Goal: Navigation & Orientation: Find specific page/section

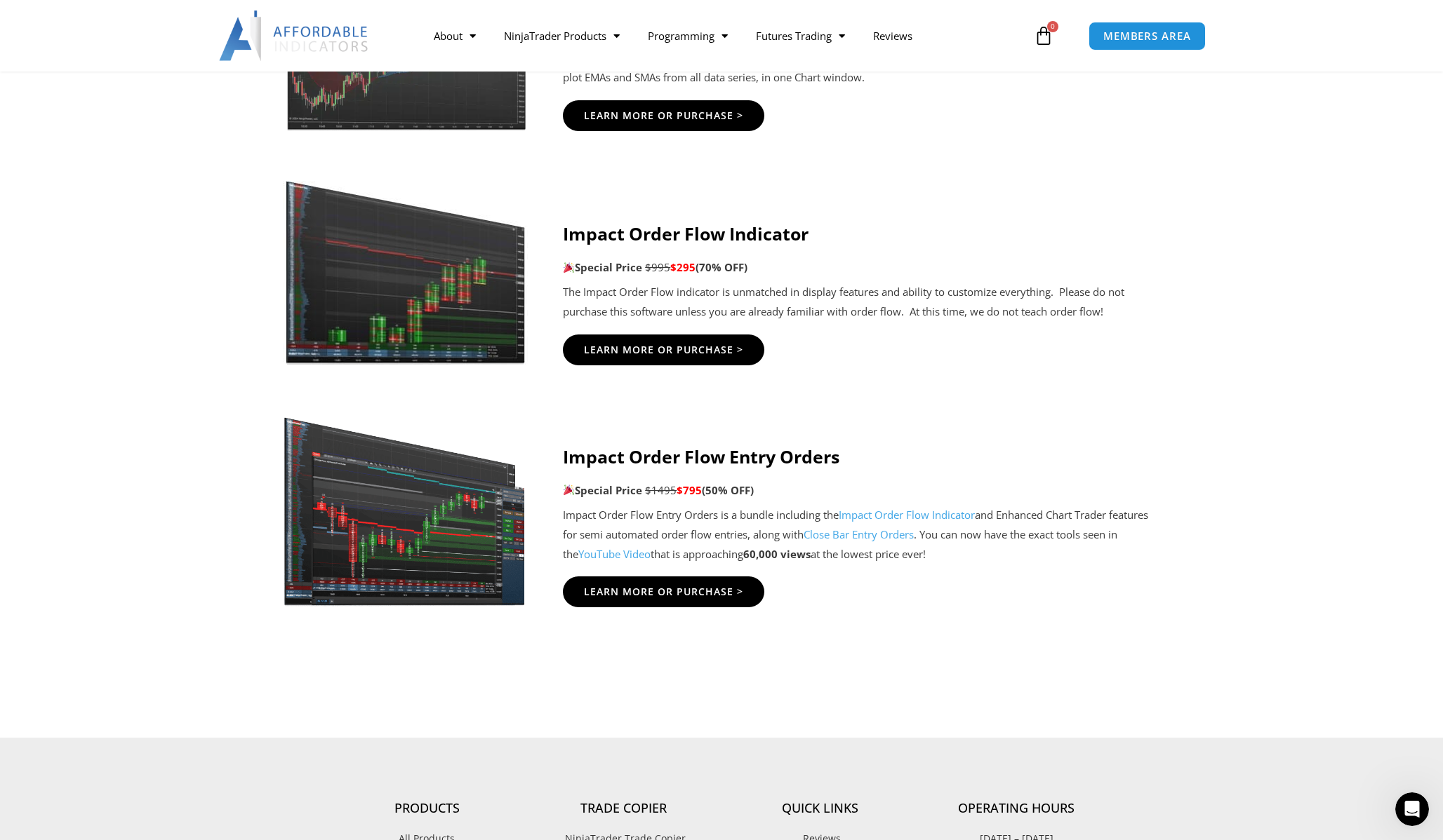
scroll to position [2990, 0]
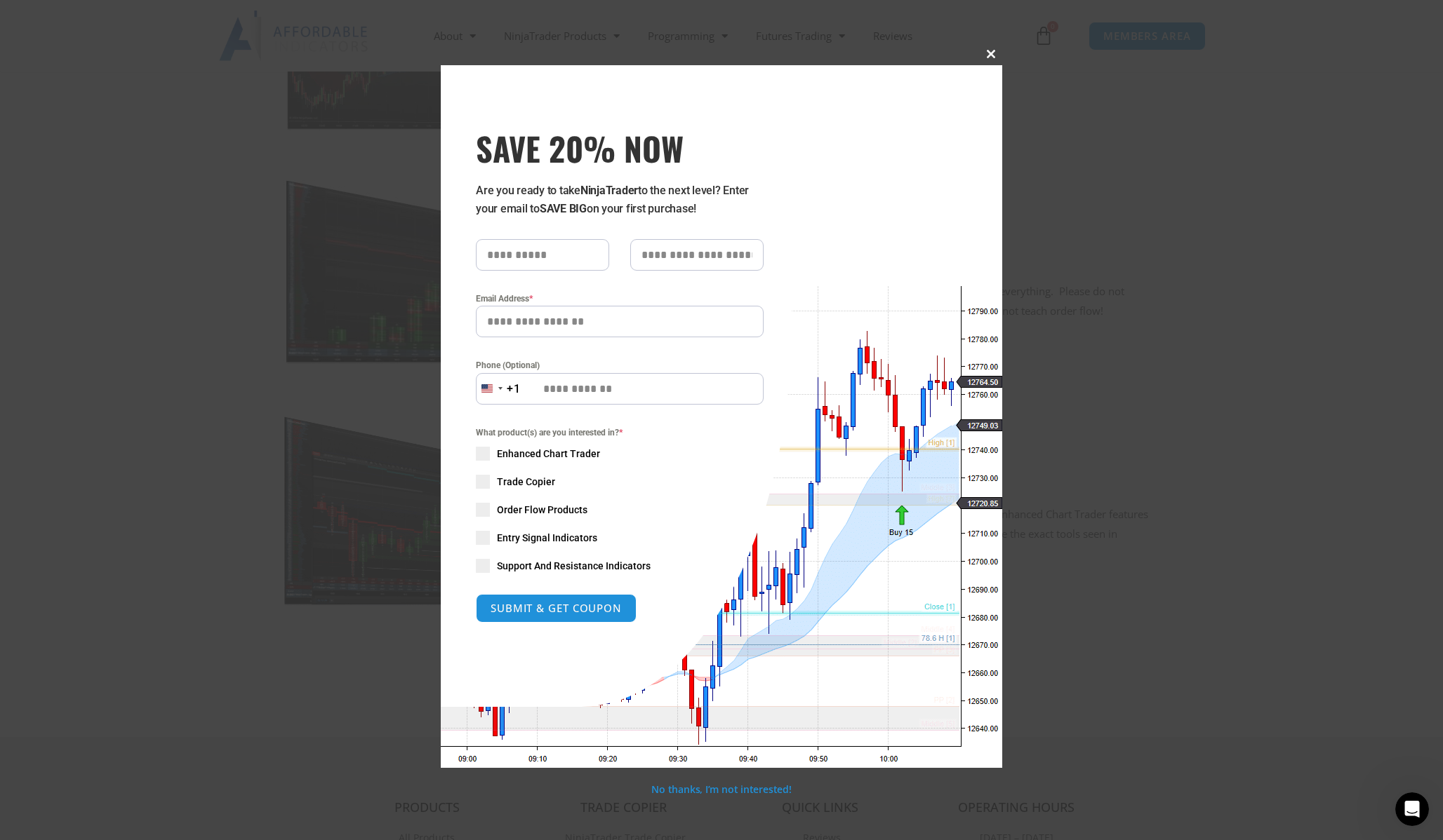
click at [995, 51] on span at bounding box center [991, 53] width 23 height 9
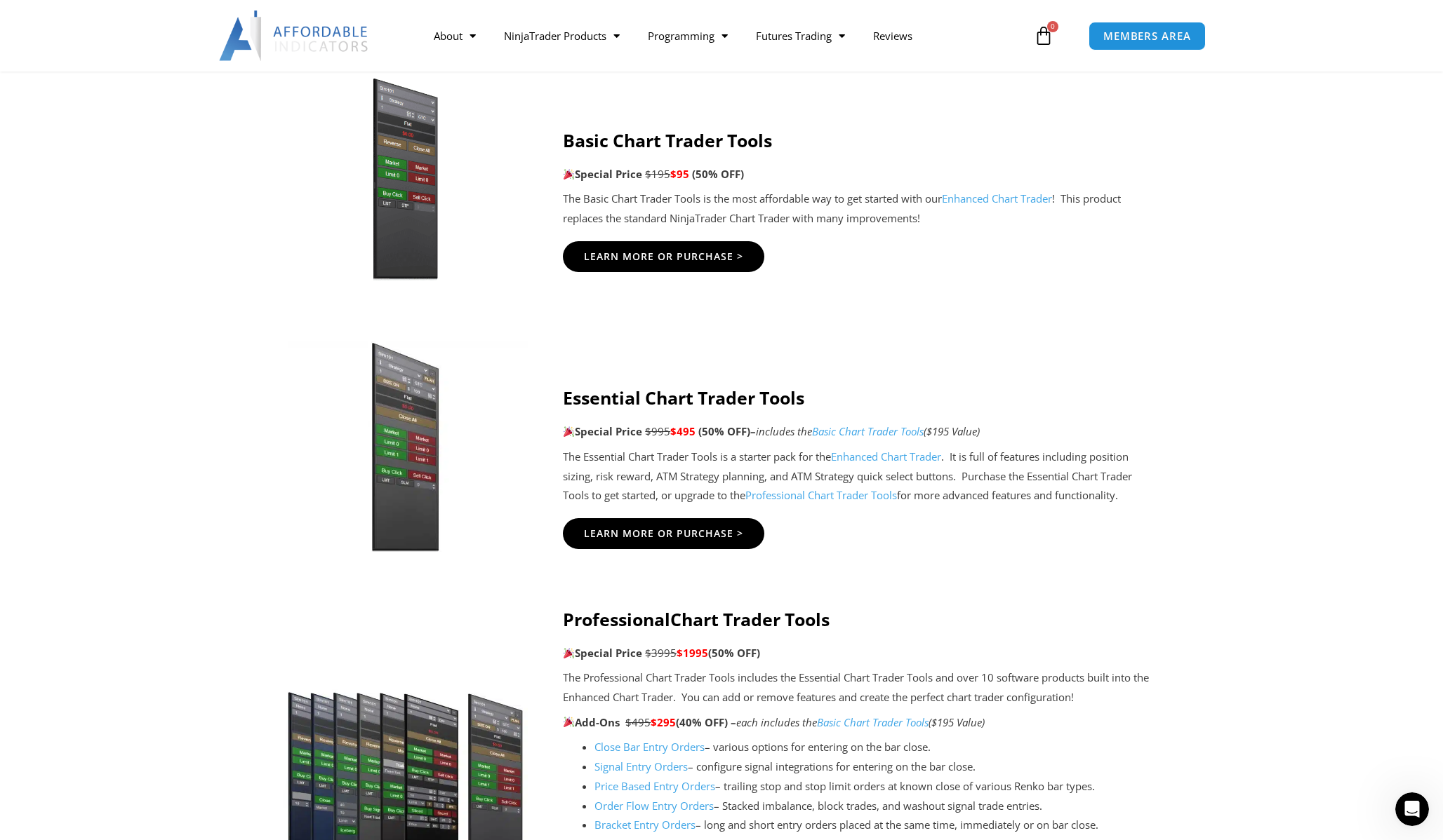
scroll to position [0, 0]
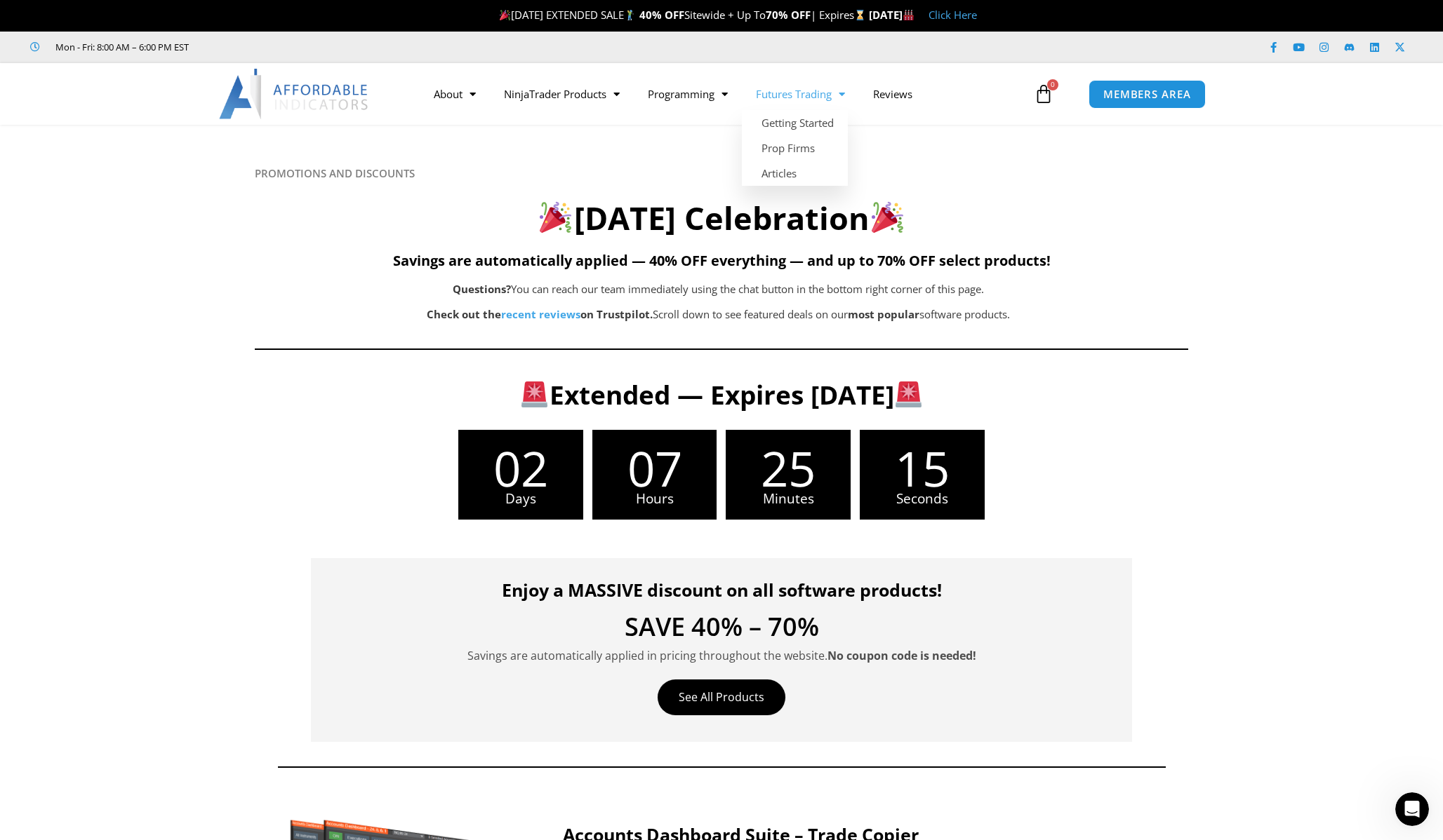
click at [821, 102] on link "Futures Trading" at bounding box center [800, 94] width 117 height 32
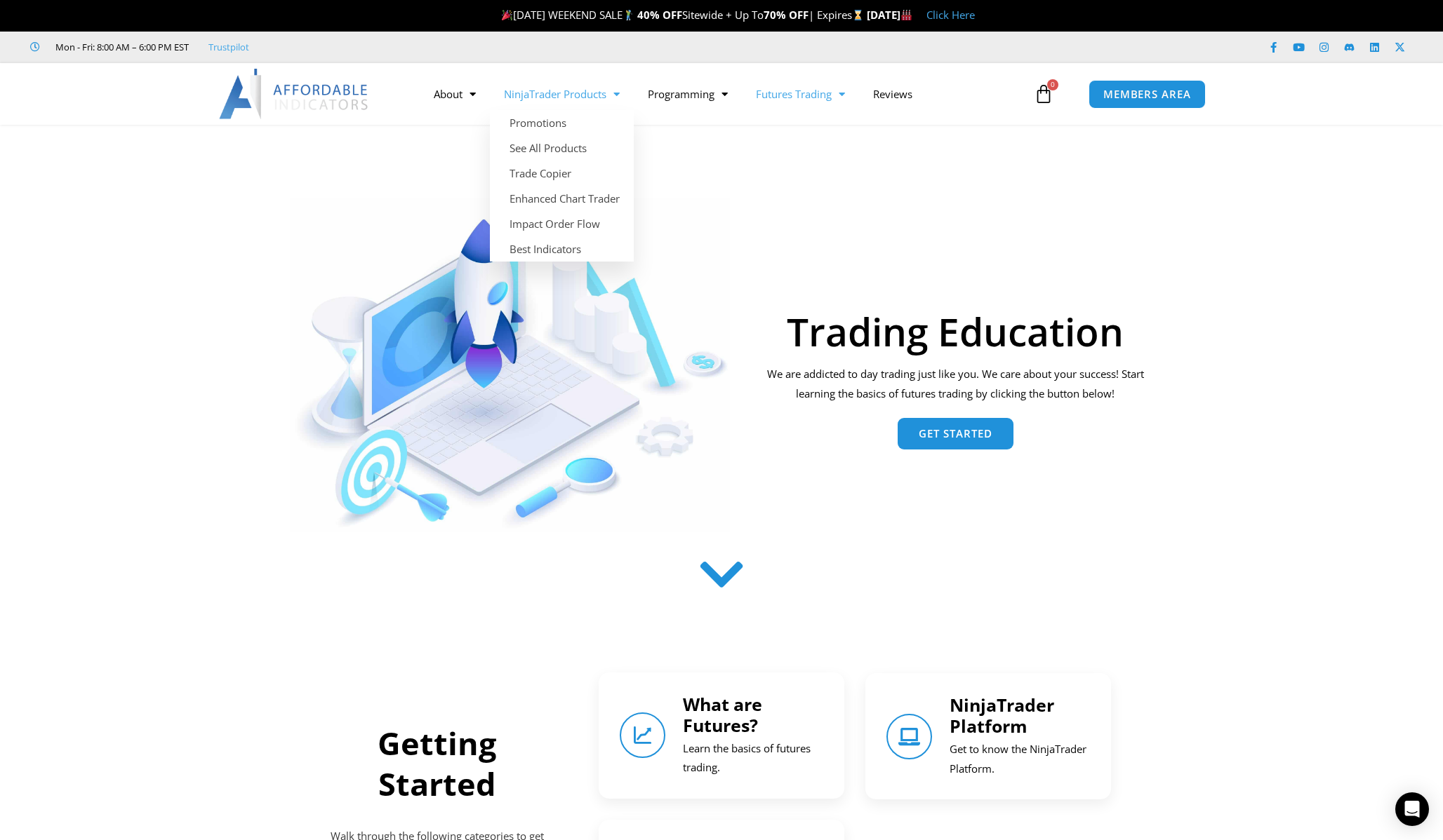
click at [583, 92] on link "NinjaTrader Products" at bounding box center [562, 94] width 144 height 32
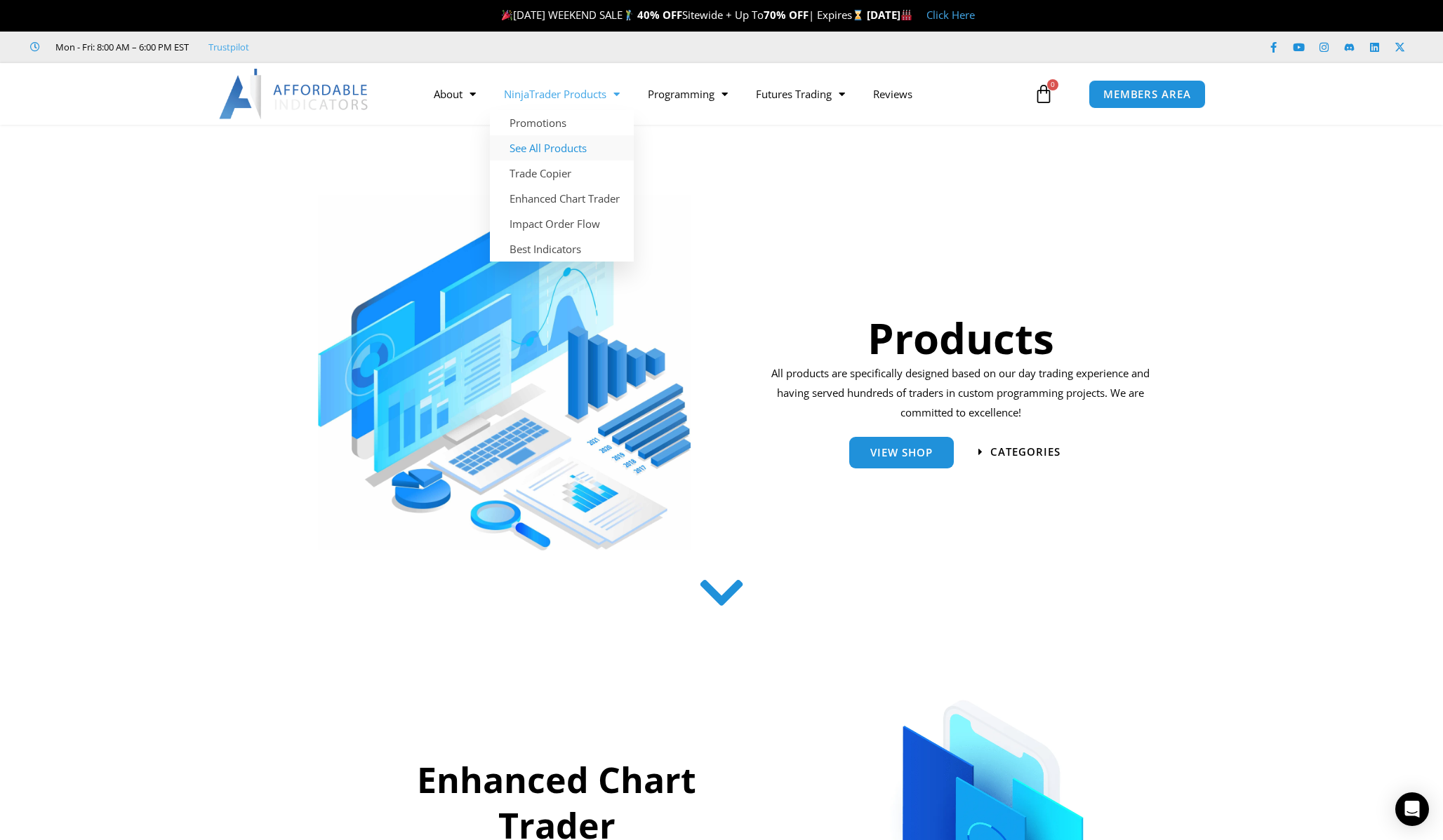
click at [553, 148] on link "See All Products" at bounding box center [562, 147] width 144 height 26
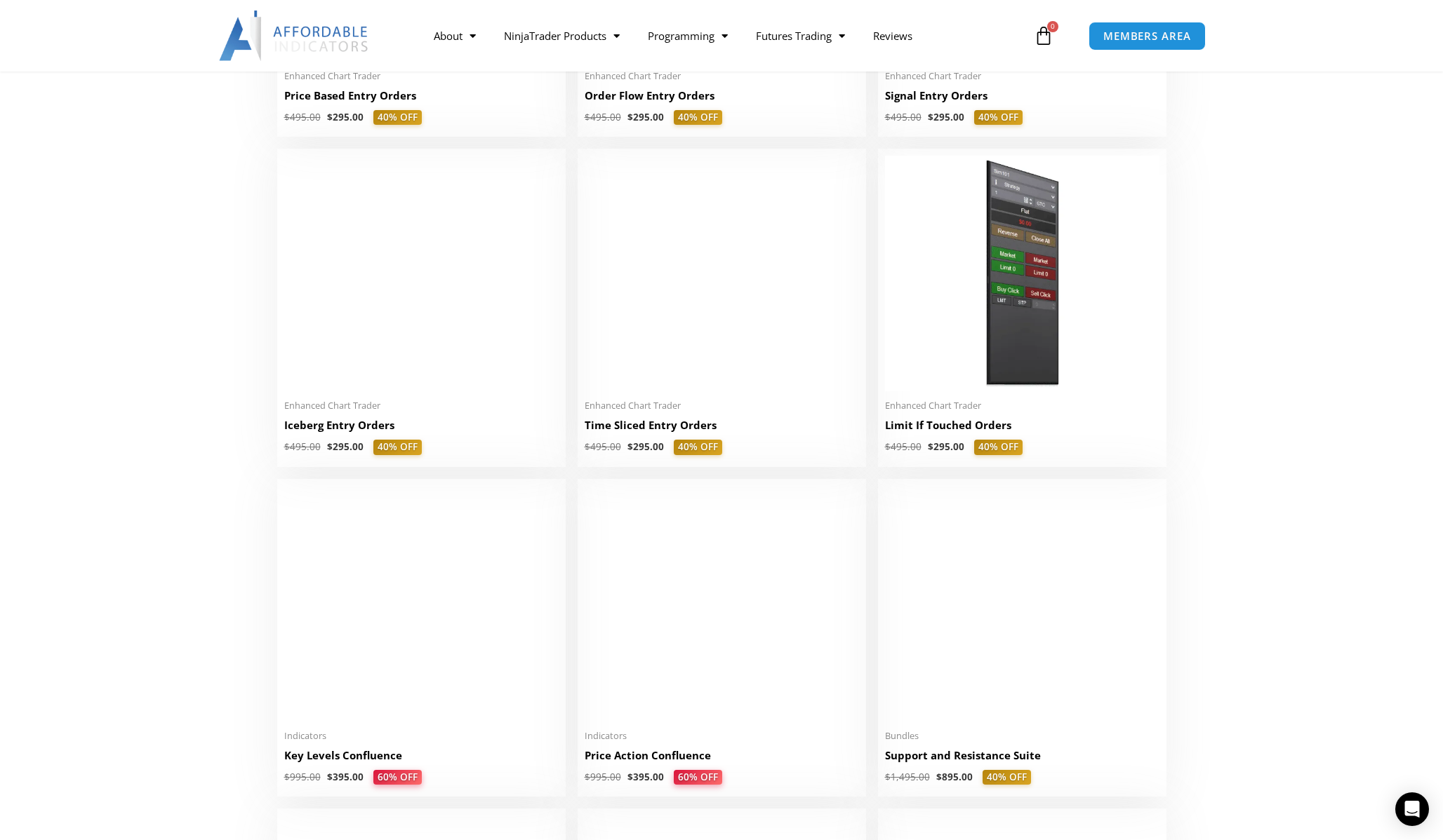
scroll to position [1584, 0]
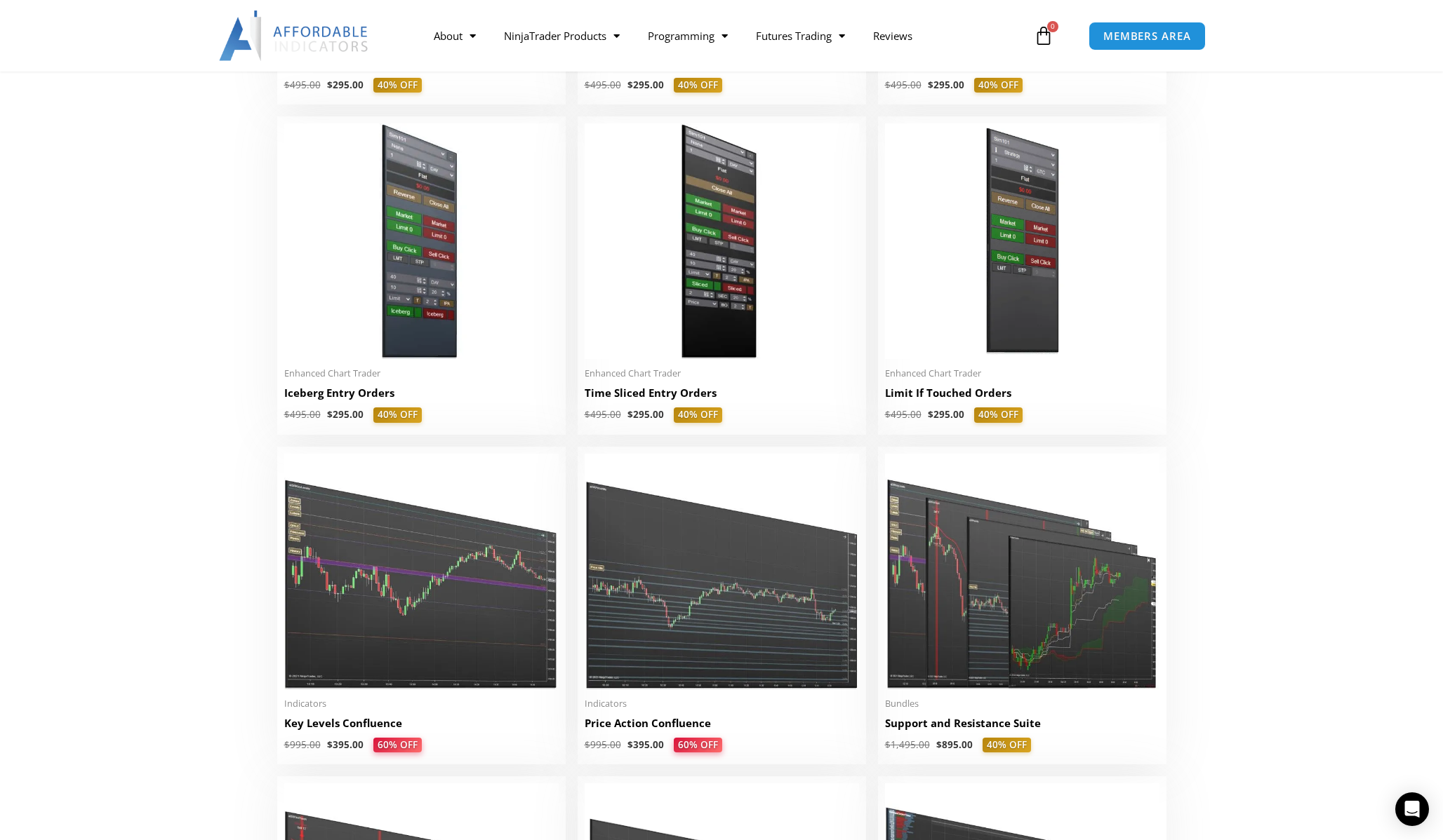
click at [1253, 332] on section "**********" at bounding box center [722, 423] width 1443 height 3438
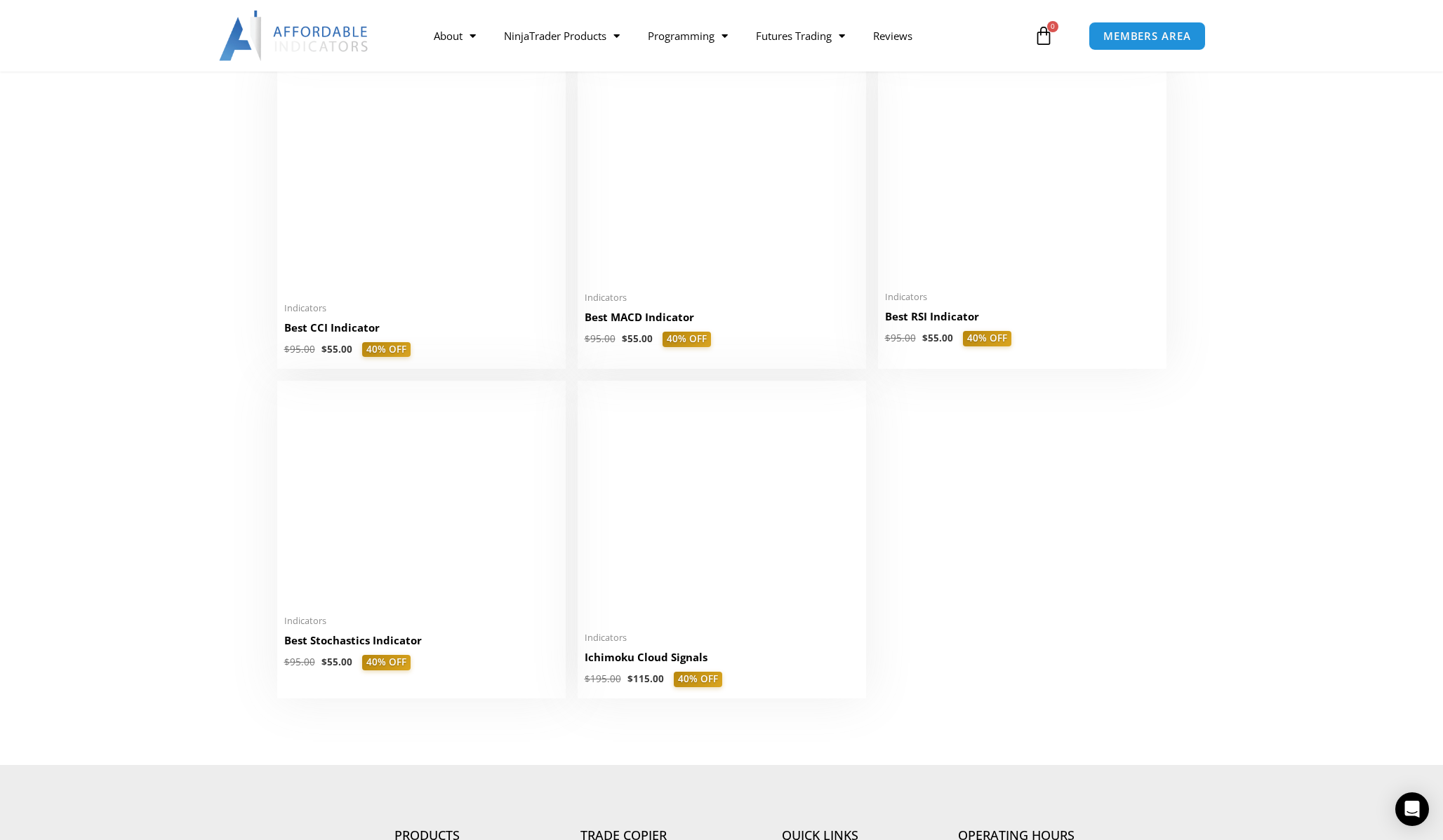
scroll to position [2935, 0]
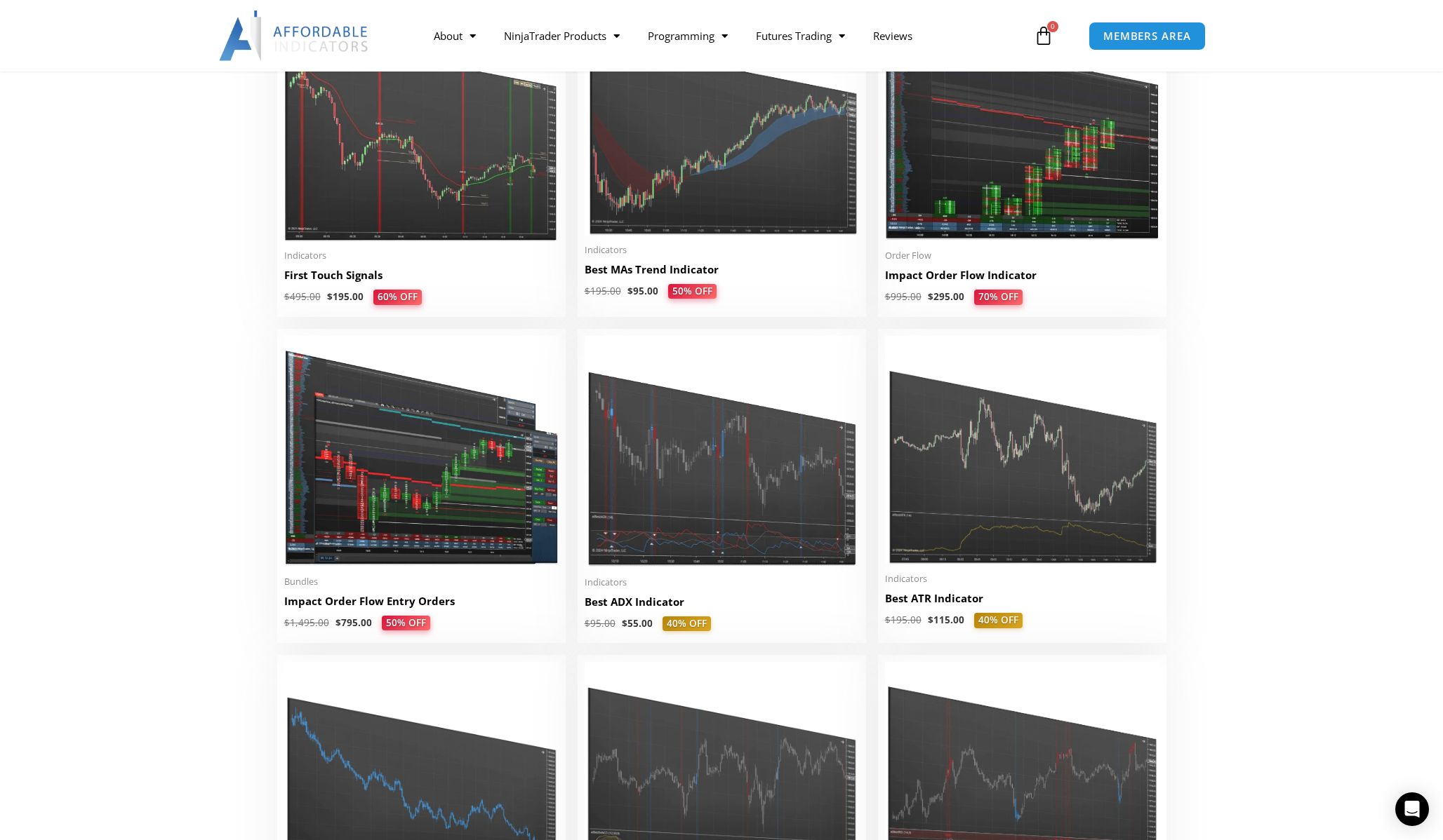
scroll to position [2360, 0]
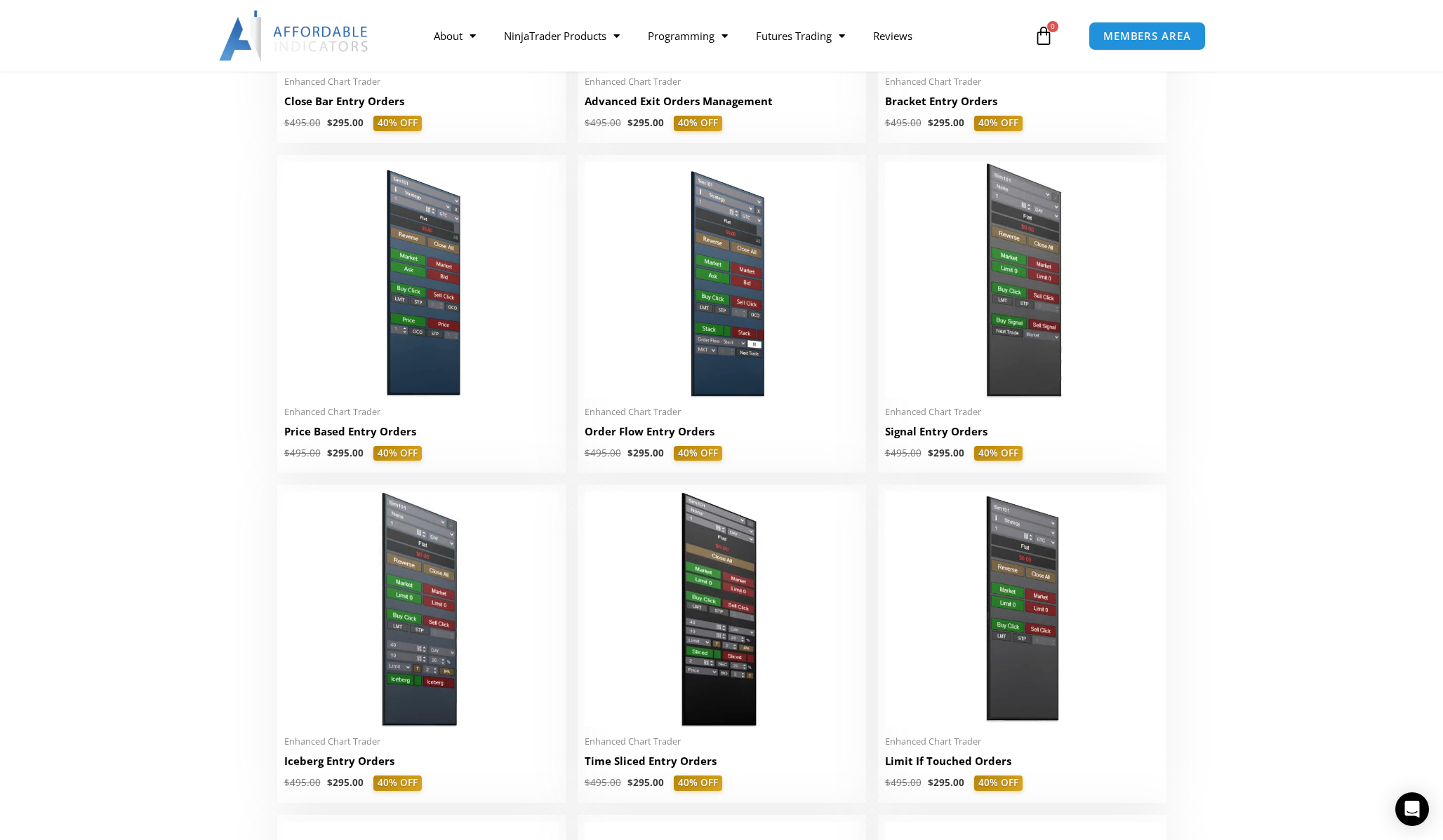
scroll to position [1194, 0]
